Goal: Task Accomplishment & Management: Complete application form

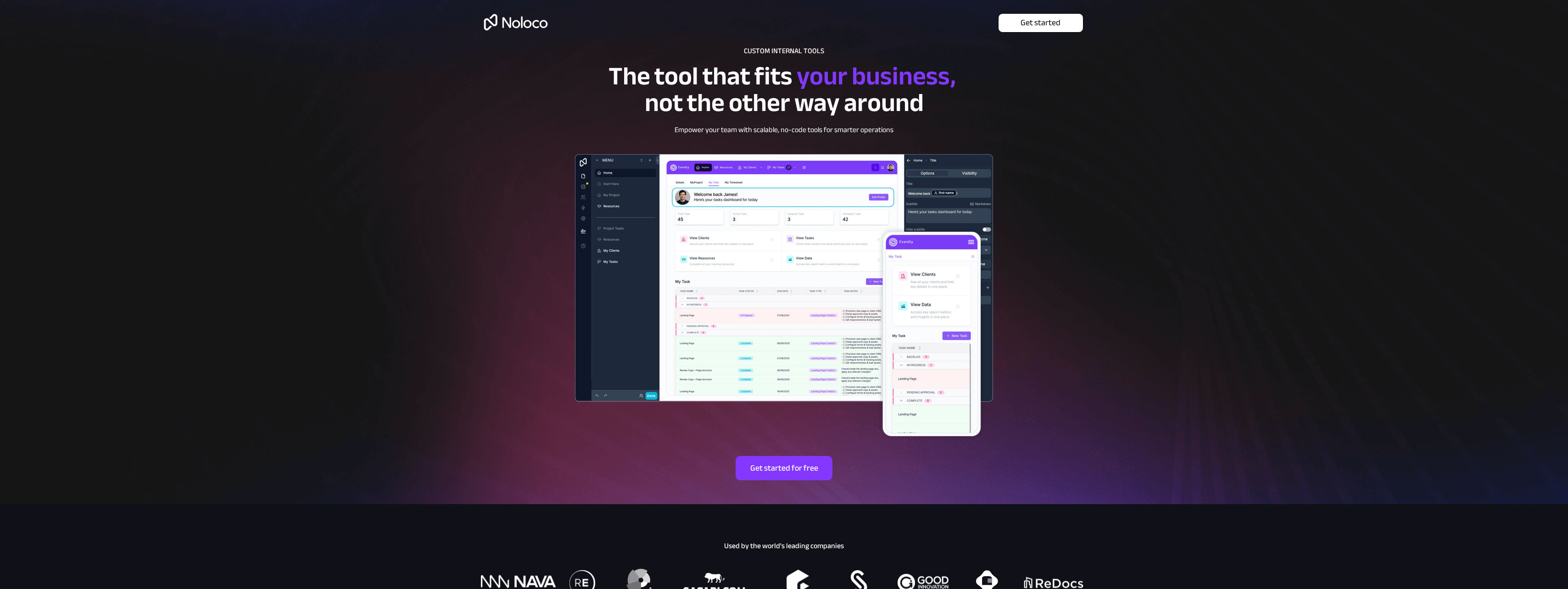
click at [1059, 22] on span "Get started" at bounding box center [1040, 23] width 84 height 10
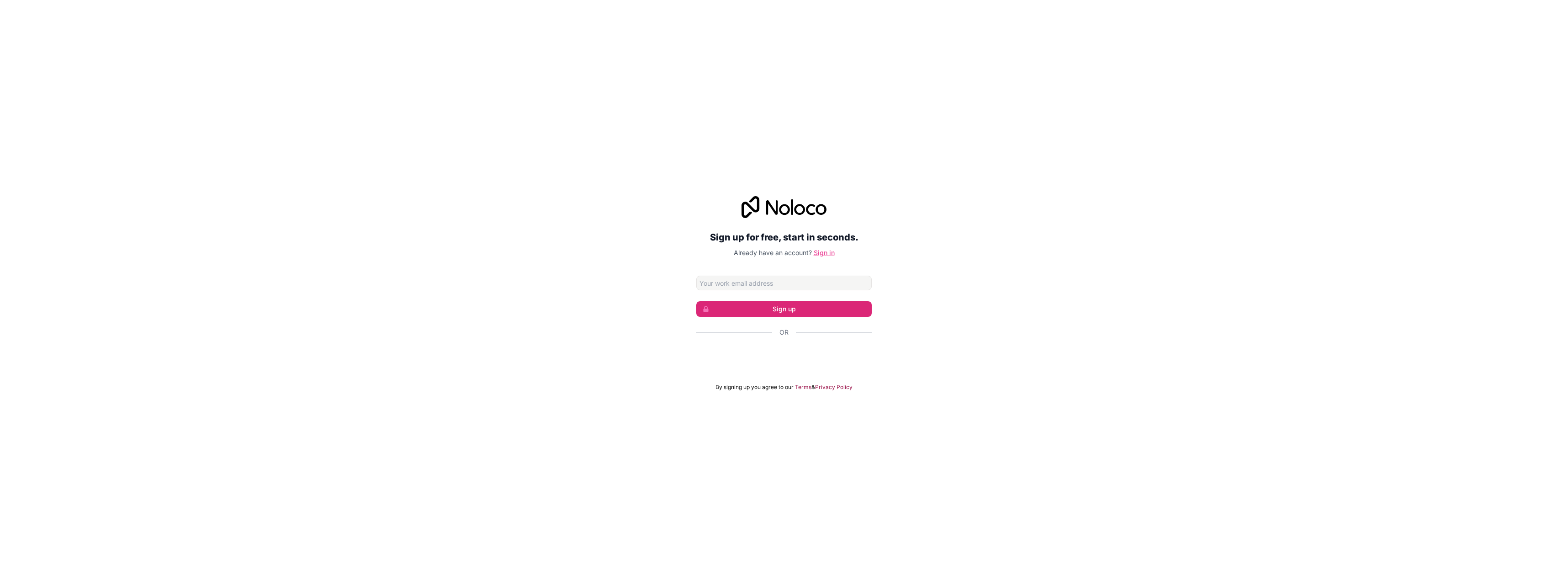
click at [819, 253] on link "Sign in" at bounding box center [824, 252] width 21 height 8
